Goal: Find specific page/section: Find specific page/section

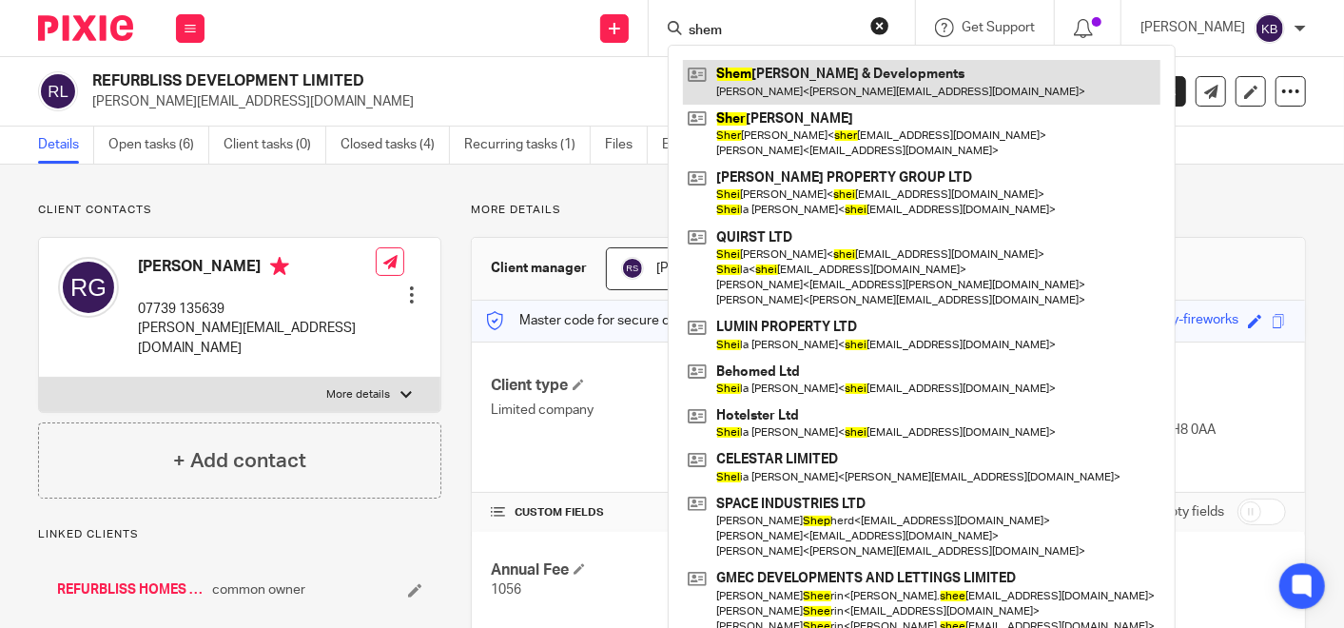
type input "shem"
click at [769, 77] on link at bounding box center [922, 82] width 478 height 44
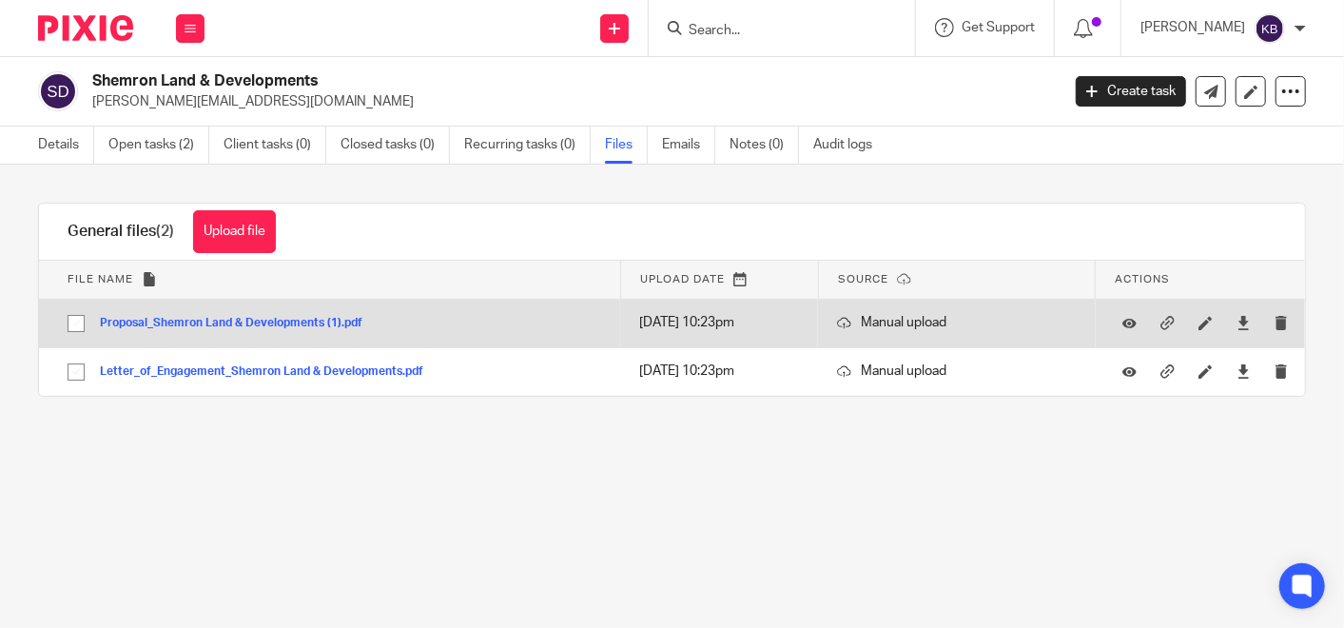
click at [210, 319] on button "Proposal_Shemron Land & Developments (1).pdf" at bounding box center [238, 323] width 277 height 13
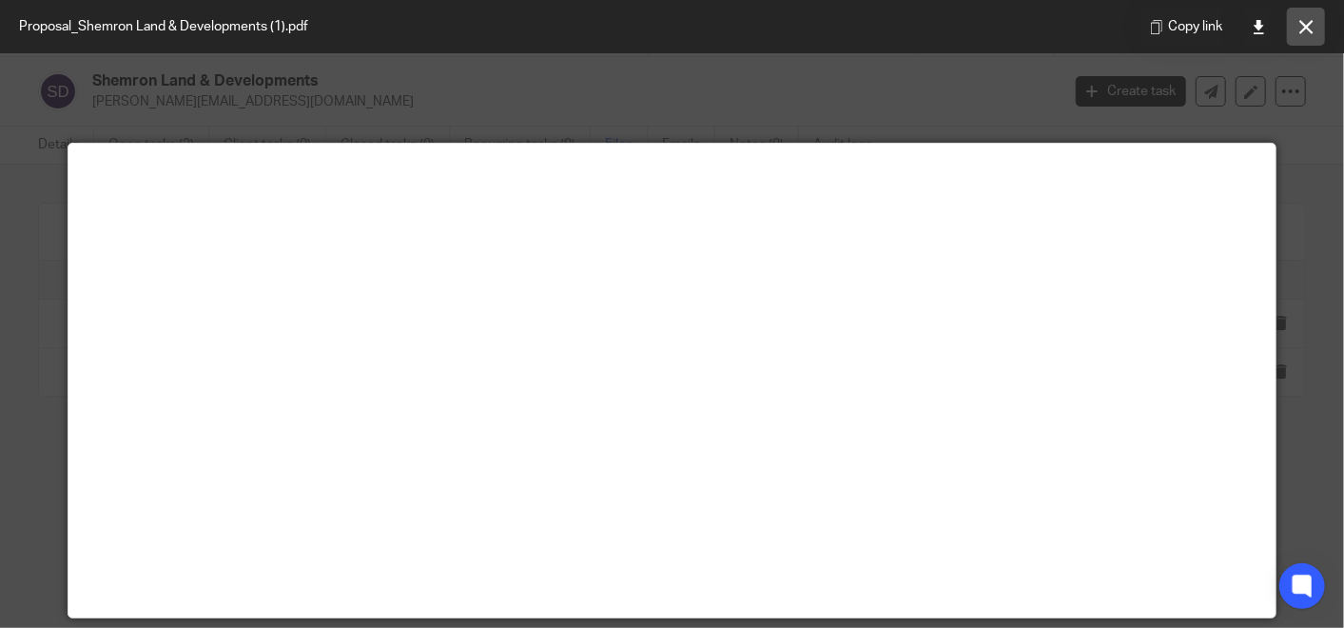
click at [1310, 21] on icon at bounding box center [1306, 27] width 14 height 14
